Goal: Find specific page/section: Find specific page/section

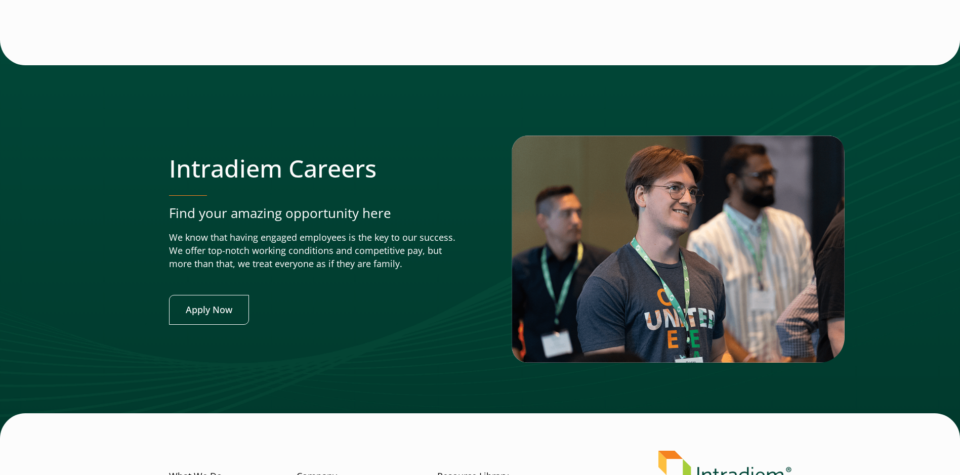
scroll to position [3963, 0]
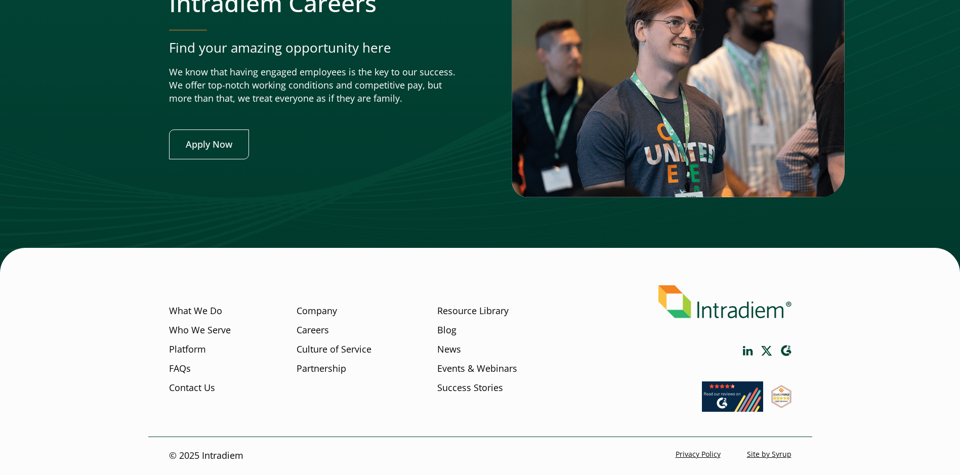
click at [330, 334] on li "Careers" at bounding box center [334, 333] width 75 height 19
click at [327, 333] on link "Careers" at bounding box center [313, 330] width 32 height 13
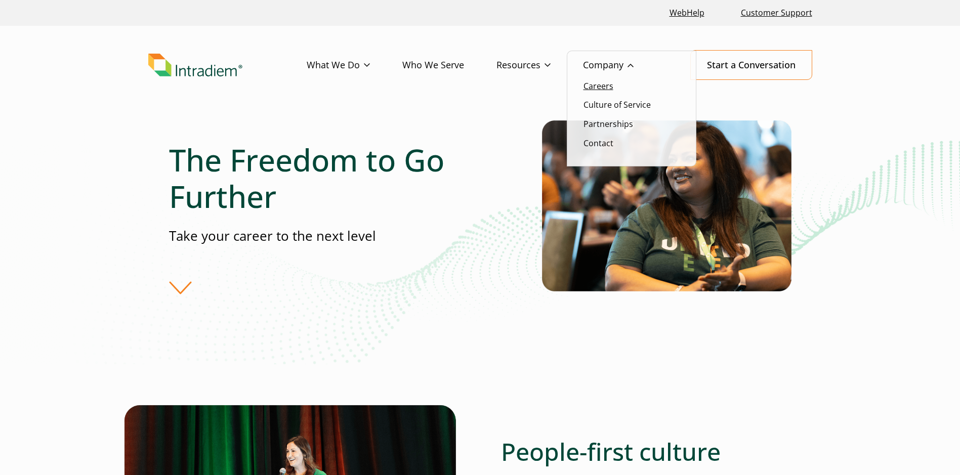
click at [592, 86] on link "Careers" at bounding box center [599, 86] width 30 height 11
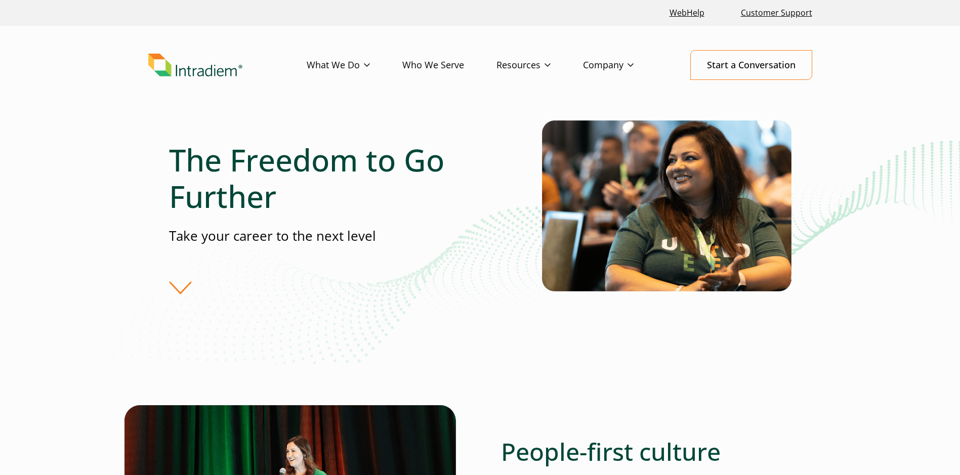
click at [180, 277] on div "The Freedom to Go Further Take your career to the next level" at bounding box center [355, 218] width 373 height 152
drag, startPoint x: 189, startPoint y: 290, endPoint x: 178, endPoint y: 287, distance: 11.5
click at [180, 288] on div "The Freedom to Go Further Take your career to the next level" at bounding box center [355, 218] width 373 height 152
